Goal: Task Accomplishment & Management: Manage account settings

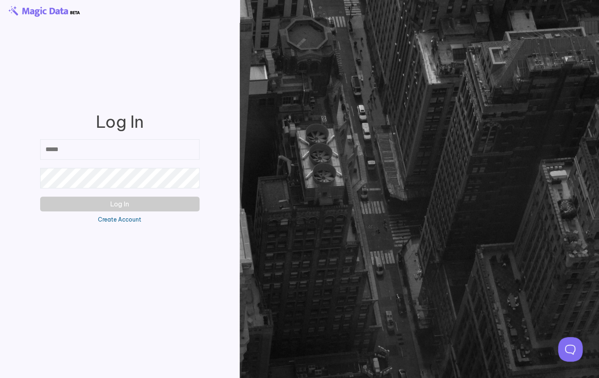
click at [118, 145] on input "email" at bounding box center [119, 149] width 159 height 20
type input "**********"
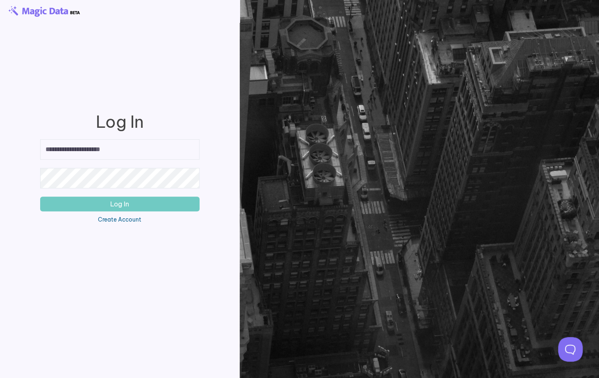
click at [40, 197] on button "Log In" at bounding box center [119, 204] width 159 height 15
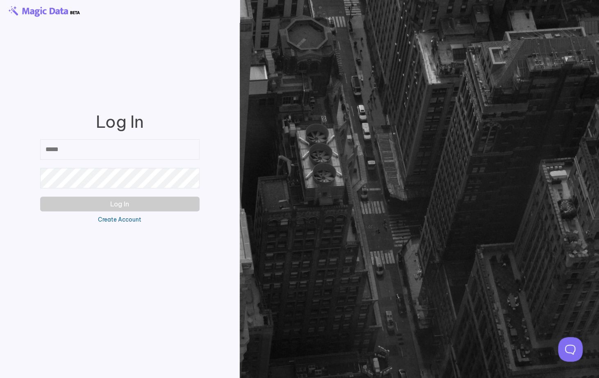
click at [117, 140] on input "email" at bounding box center [119, 149] width 159 height 20
